Goal: Navigation & Orientation: Understand site structure

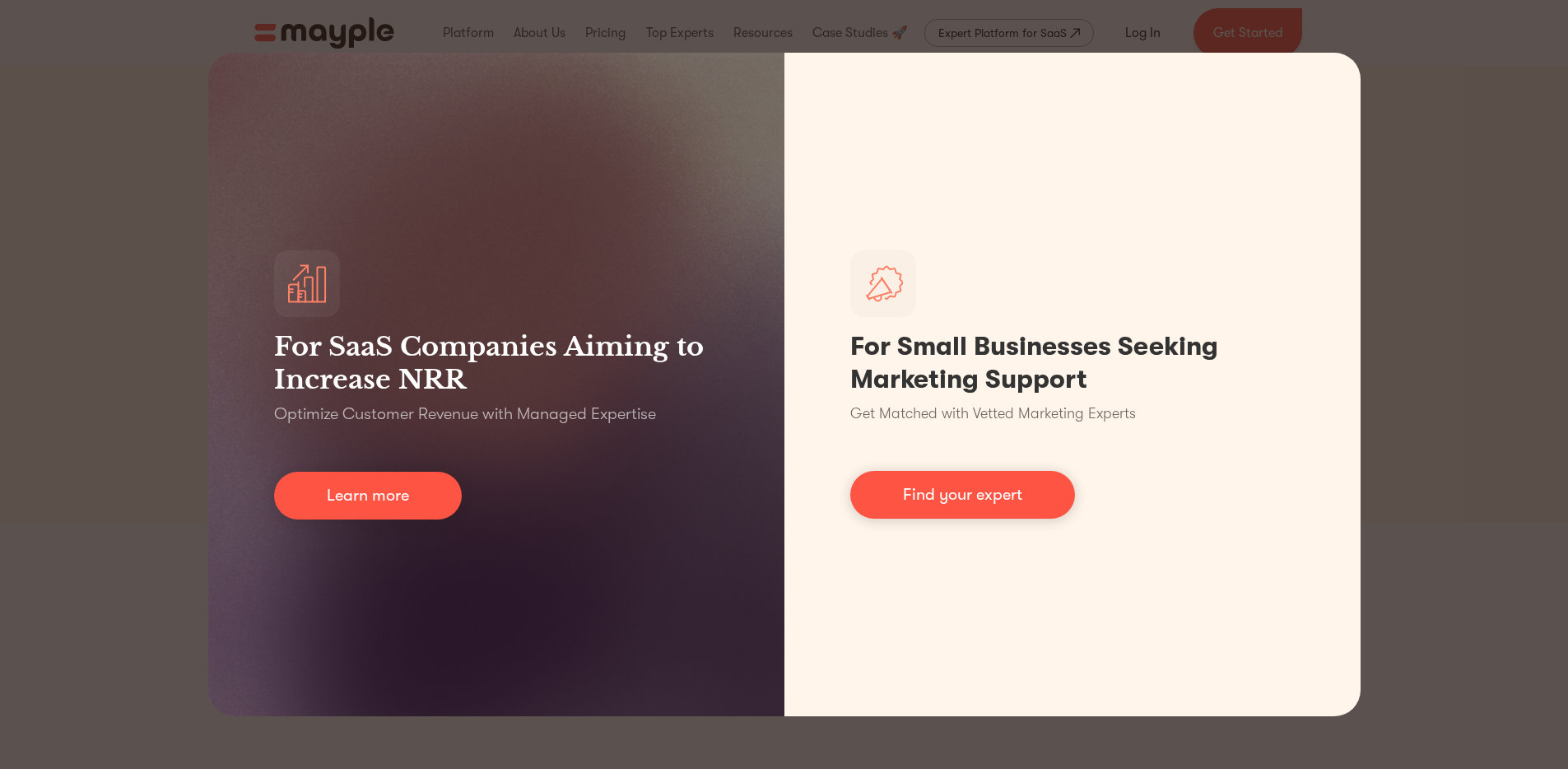
click at [1447, 414] on div "For SaaS Companies Aiming to Increase NRR Optimize Customer Revenue with Manage…" at bounding box center [784, 384] width 1568 height 769
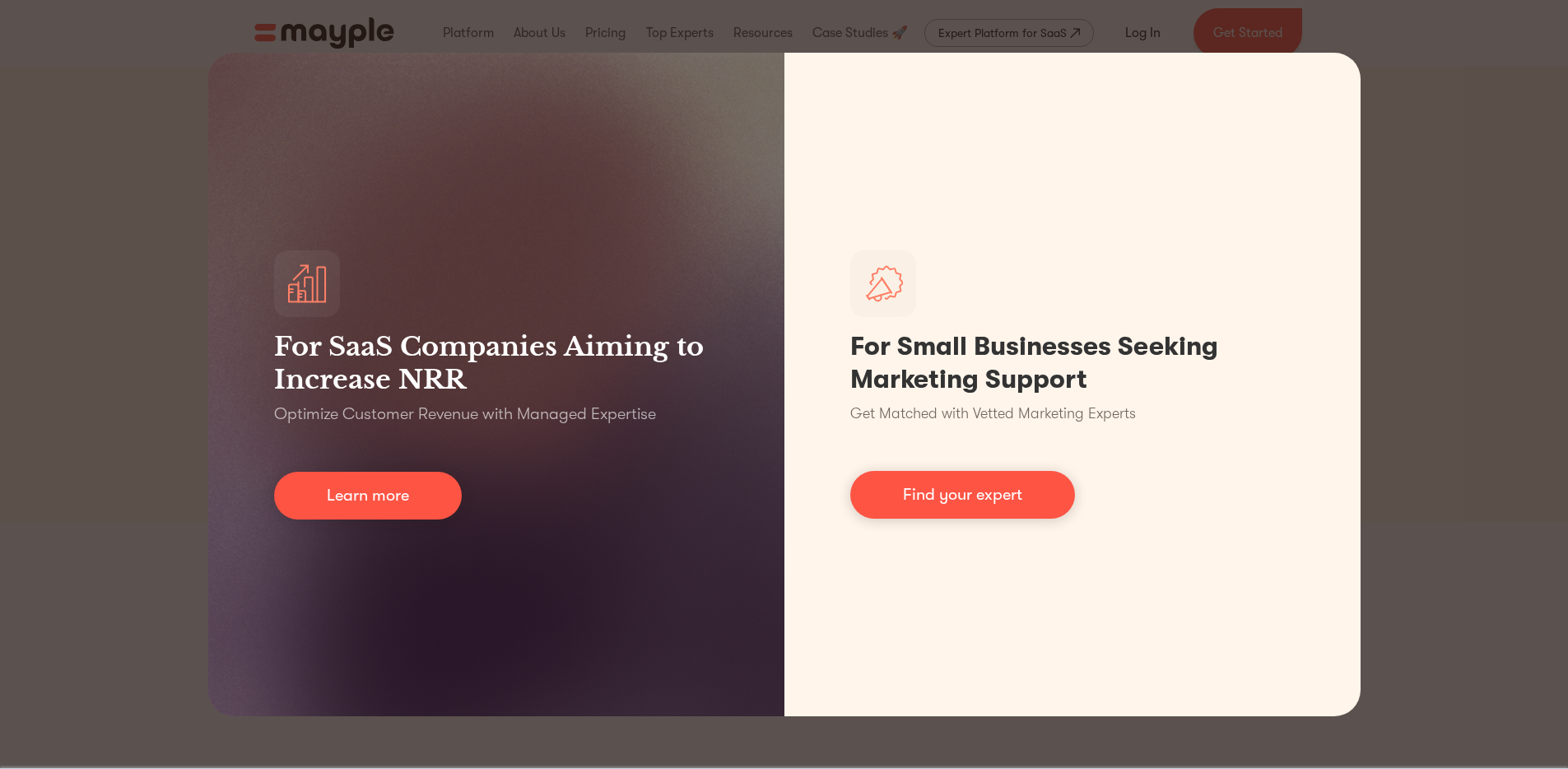
click at [141, 262] on div "For SaaS Companies Aiming to Increase NRR Optimize Customer Revenue with Manage…" at bounding box center [784, 384] width 1568 height 769
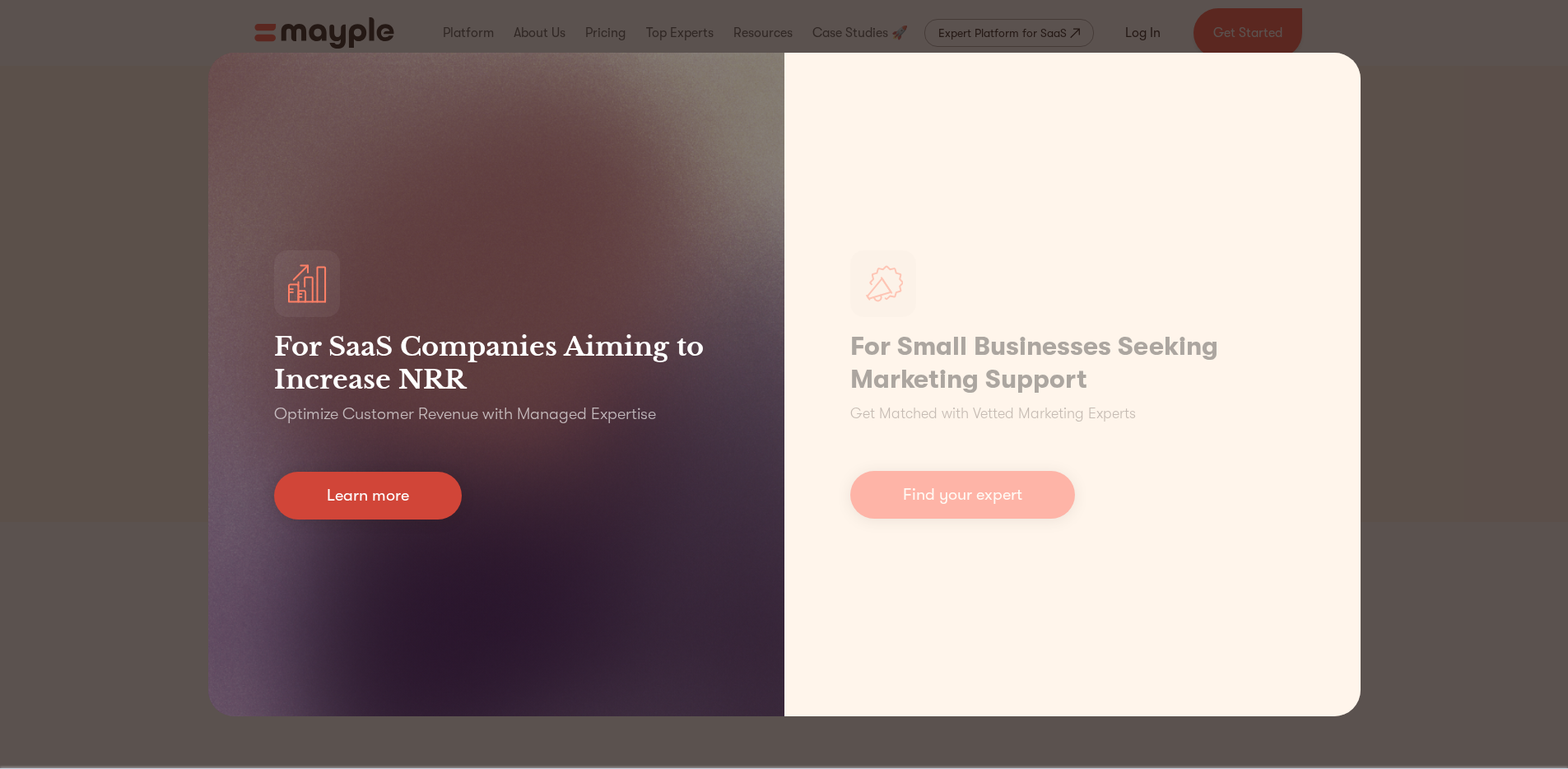
click at [368, 479] on link "Learn more" at bounding box center [368, 495] width 187 height 48
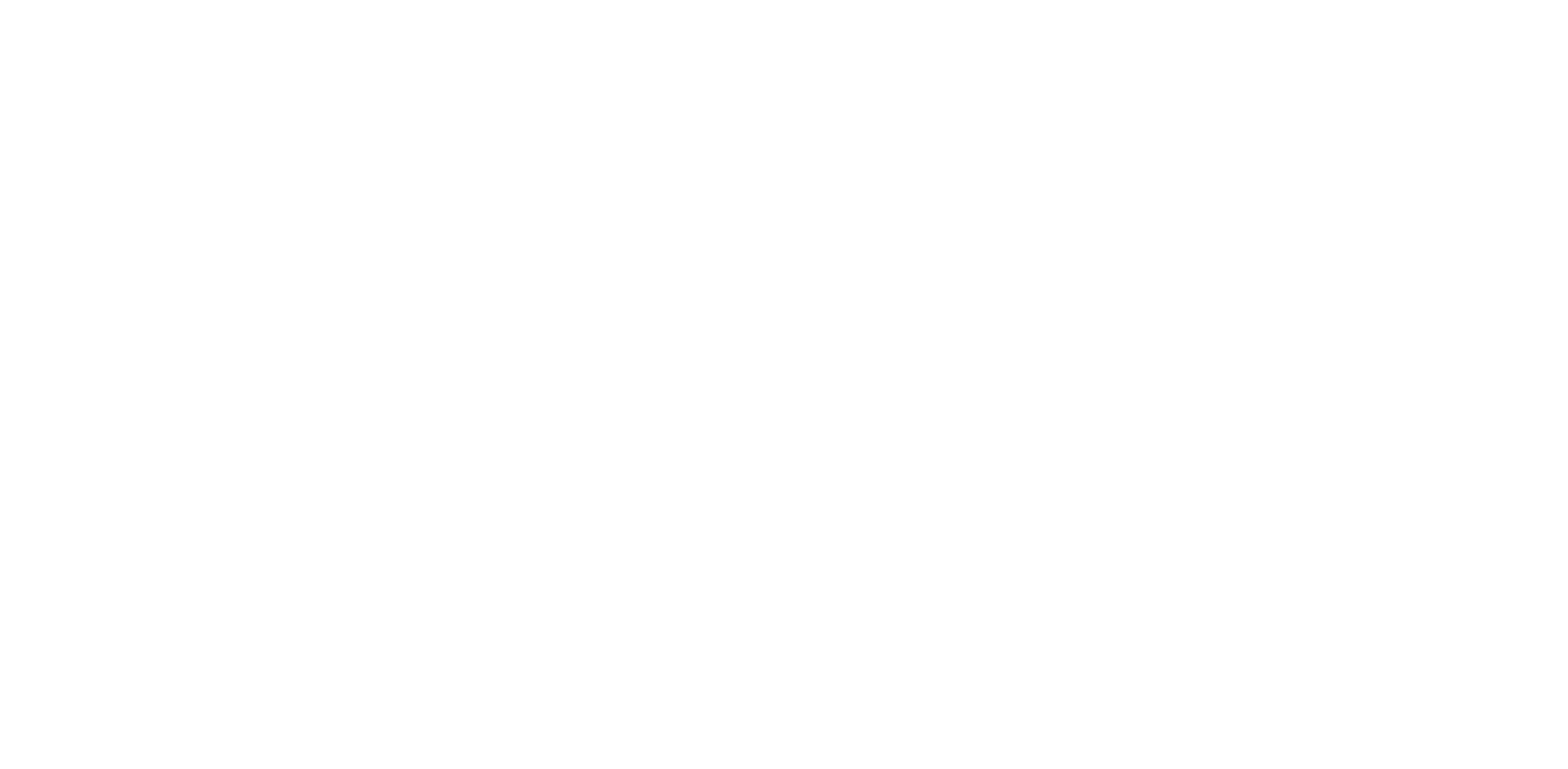
click at [0, 0] on html at bounding box center [0, 0] width 0 height 0
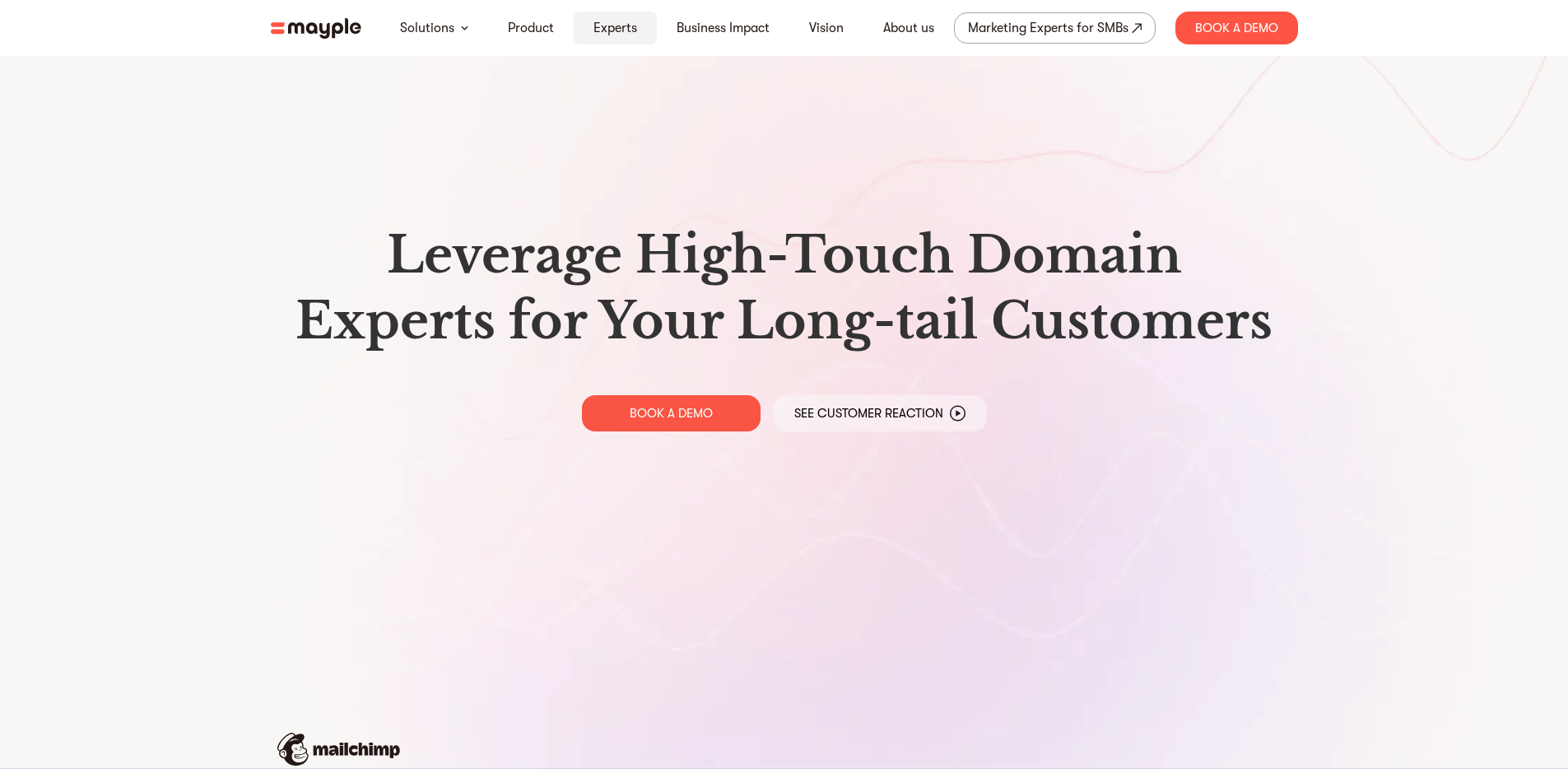
click at [624, 22] on link "Experts" at bounding box center [616, 28] width 44 height 19
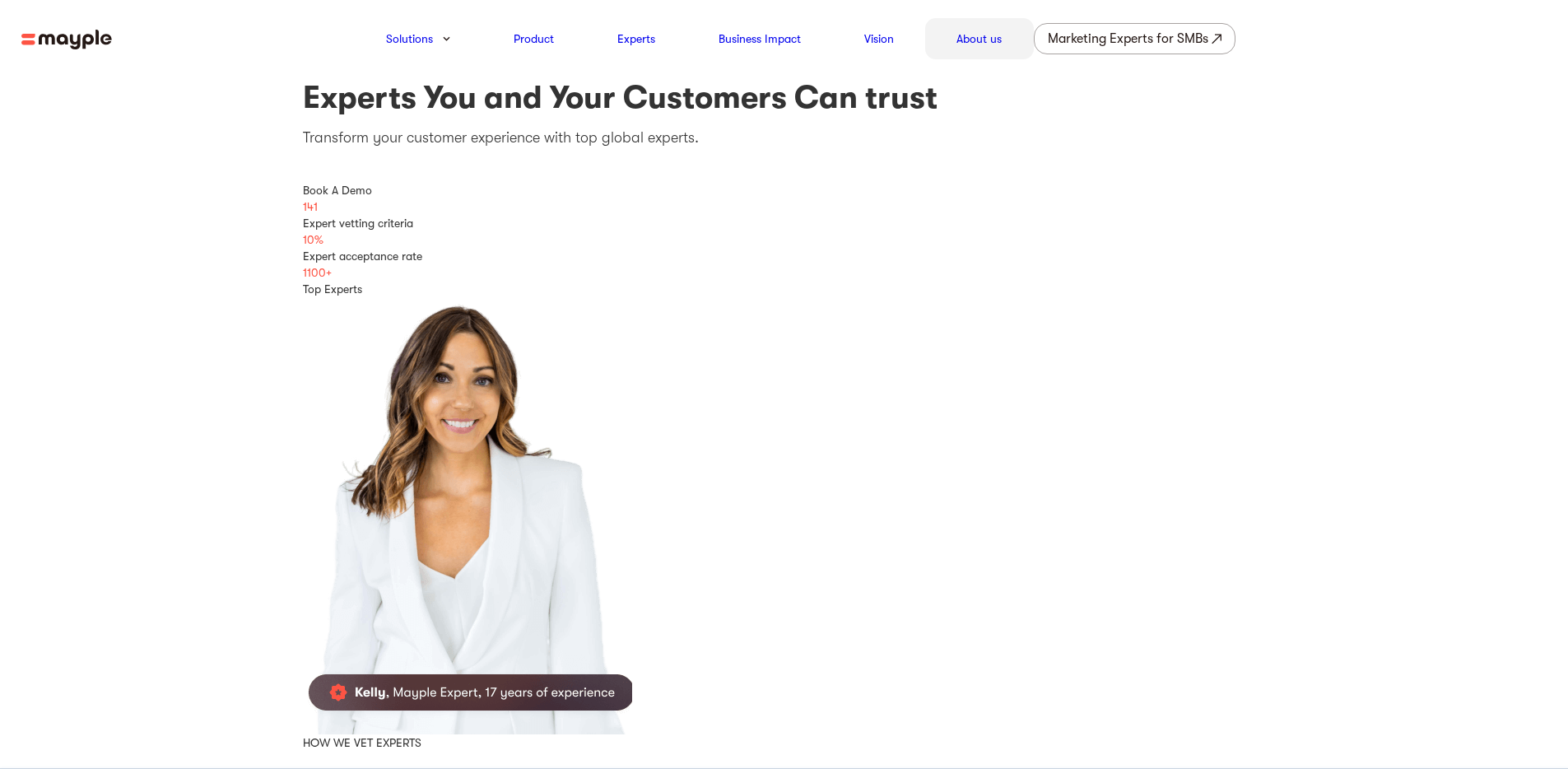
click at [981, 17] on nav "Solutions Product Experts Business Impact Vision About us Marketing Experts for…" at bounding box center [784, 39] width 1568 height 77
click at [981, 29] on link "About us" at bounding box center [979, 39] width 45 height 19
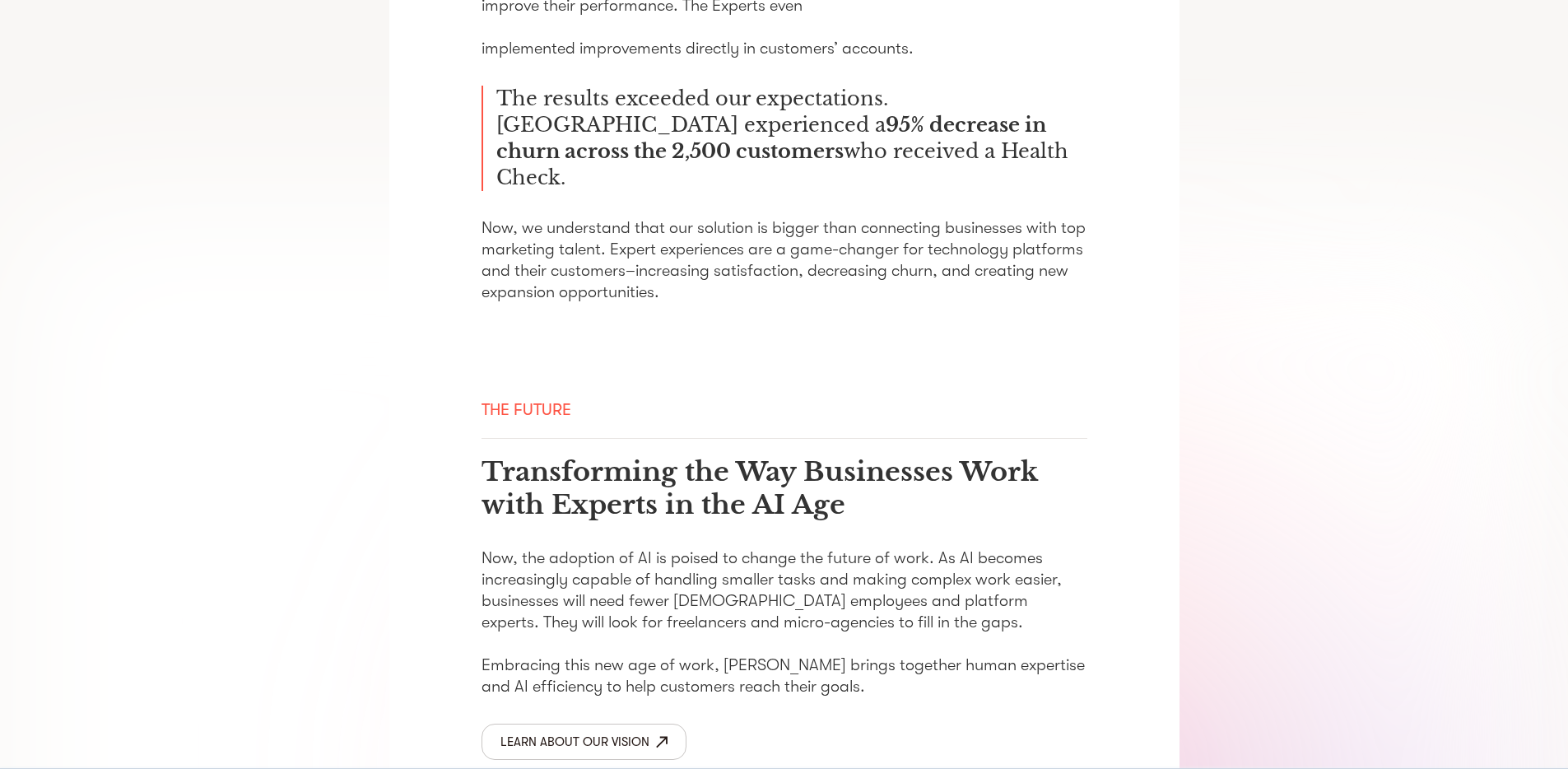
scroll to position [2623, 0]
